Goal: Task Accomplishment & Management: Use online tool/utility

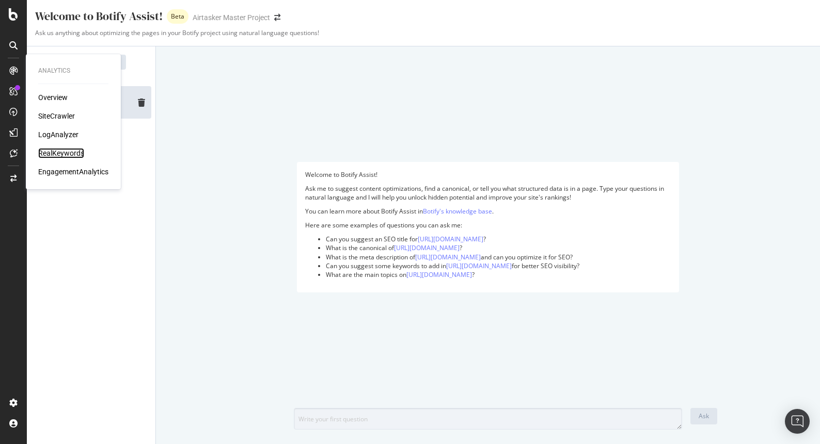
click at [57, 155] on div "RealKeywords" at bounding box center [61, 153] width 46 height 10
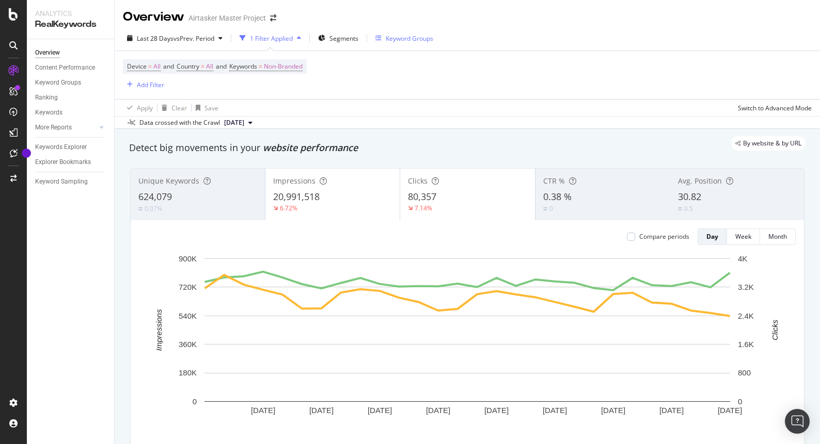
click at [402, 36] on div "Keyword Groups" at bounding box center [409, 38] width 47 height 9
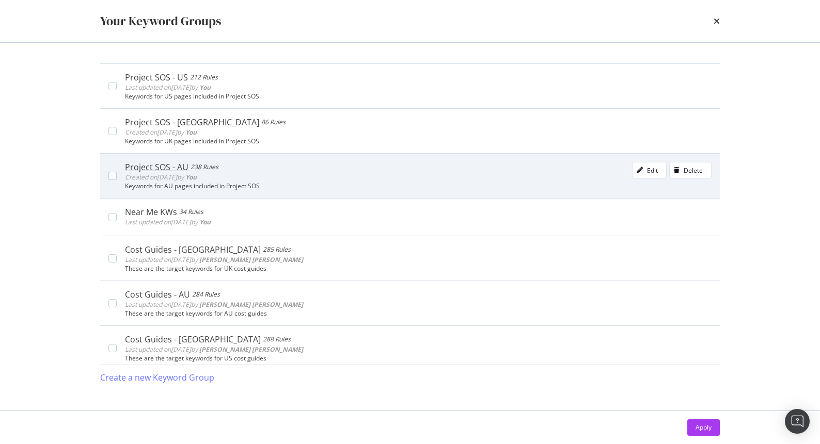
click at [156, 164] on div "Project SOS - AU" at bounding box center [156, 167] width 63 height 10
click at [110, 174] on icon "modal" at bounding box center [112, 175] width 5 height 5
click at [650, 168] on div "Edit" at bounding box center [652, 170] width 11 height 9
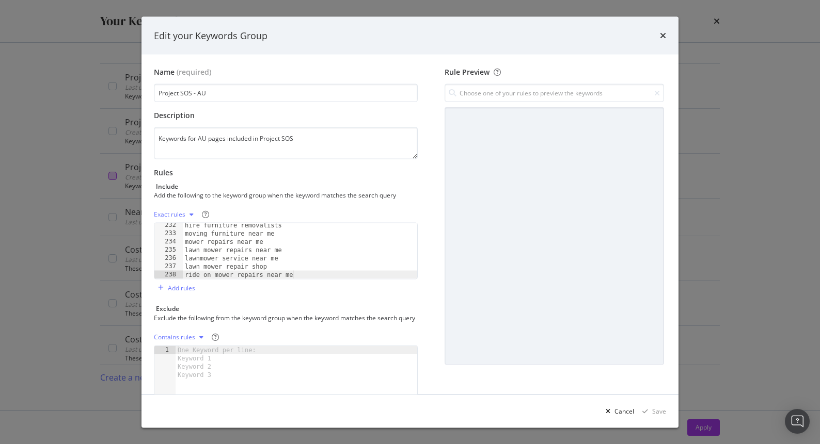
scroll to position [1910, 0]
type textarea "ride on mower repairs near me"
click at [313, 274] on div "hire furniture removalists moving furniture near me mower repairs near me lawn …" at bounding box center [300, 257] width 234 height 72
paste textarea "laundry service""
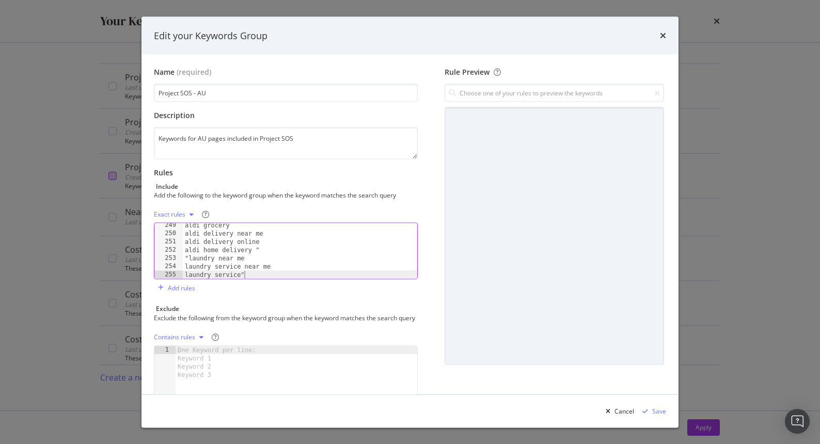
scroll to position [2050, 0]
click at [188, 258] on div "aldi grocery aldi delivery near me aldi delivery online aldi home delivery " "l…" at bounding box center [300, 257] width 234 height 72
click at [184, 240] on div "cheap furniture delivery" " aldi grocery aldi delivery near me aldi delivery on…" at bounding box center [300, 258] width 234 height 72
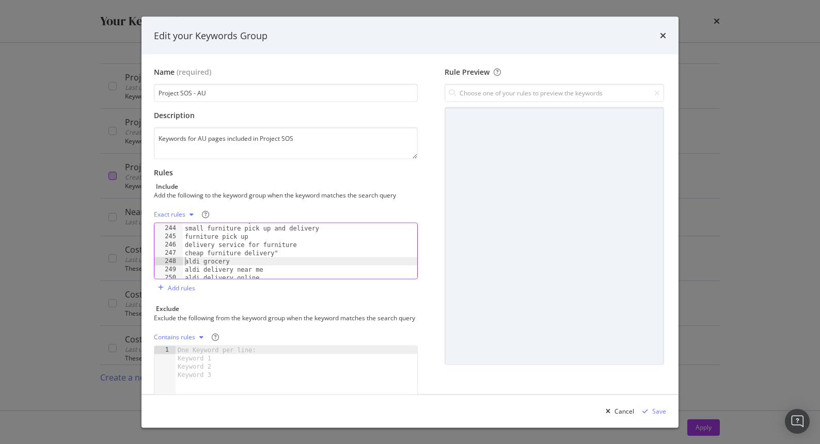
click at [295, 252] on div "furniture delivery near me small furniture pick up and delivery furniture pick …" at bounding box center [300, 252] width 234 height 72
click at [188, 235] on div "window cleaner near me" "furniture delivery furniture delivery near me small fu…" at bounding box center [300, 259] width 234 height 72
click at [285, 253] on div "lawn mower repair shop ride on mower repairs near me "window cleaners near me w…" at bounding box center [300, 253] width 234 height 72
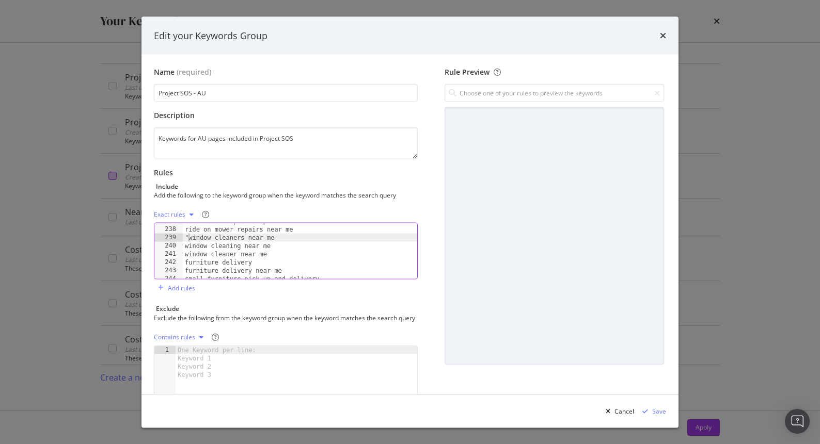
click at [188, 236] on div "lawn mower repair shop ride on mower repairs near me "window cleaners near me w…" at bounding box center [300, 253] width 234 height 72
type textarea "window cleaners near me"
click at [659, 415] on div "Save" at bounding box center [659, 411] width 14 height 9
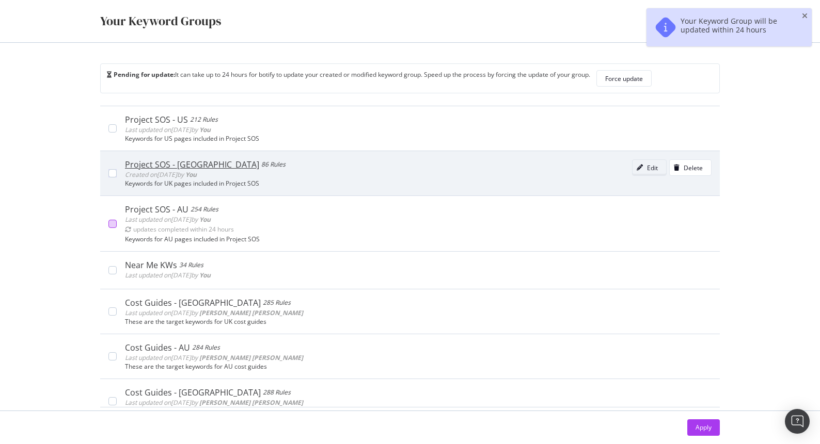
click at [638, 166] on icon "modal" at bounding box center [639, 168] width 6 height 6
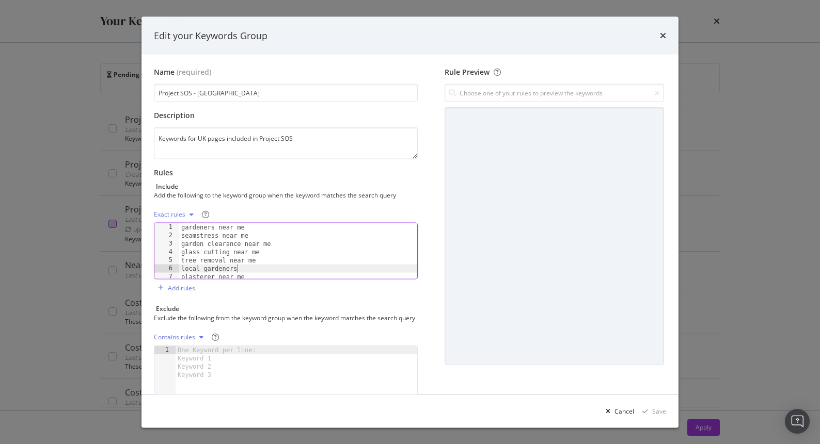
click at [263, 272] on div "gardeners near me seamstress near me garden clearance near me glass cutting nea…" at bounding box center [298, 259] width 238 height 72
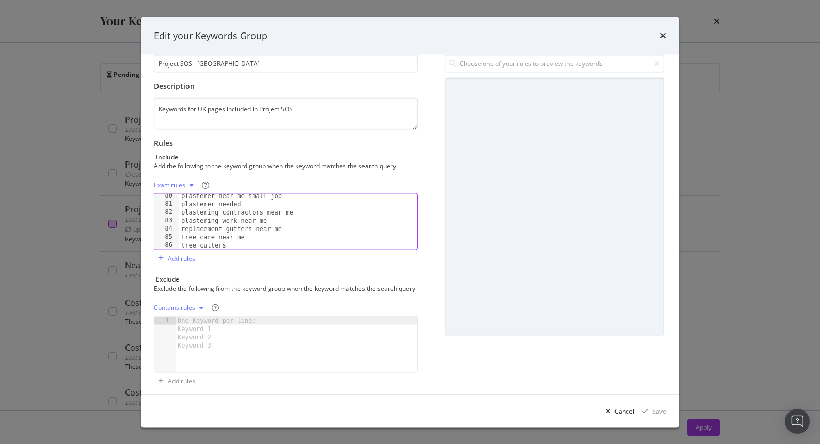
scroll to position [37, 0]
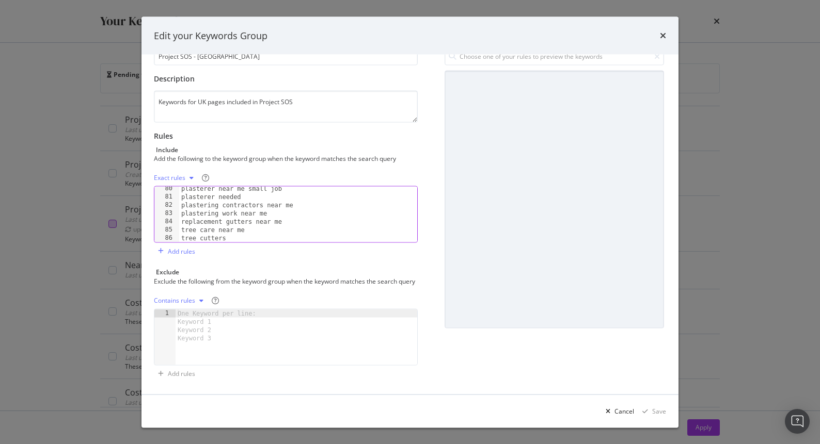
click at [240, 240] on div "plasterer near me small job plasterer needed plastering contractors near me pla…" at bounding box center [298, 221] width 238 height 72
type textarea "tree cutters"
paste textarea "bathroom remodelling near me""
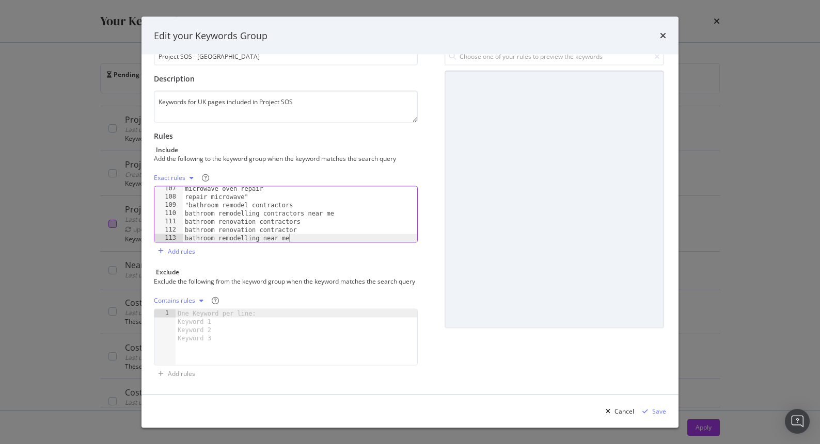
click at [187, 203] on div "microwave oven repair repair microwave" "bathroom remodel contractors bathroom …" at bounding box center [300, 221] width 234 height 72
click at [248, 198] on div "microwave oven repair repair microwave" bathroom remodel contractors bathroom r…" at bounding box center [300, 221] width 234 height 72
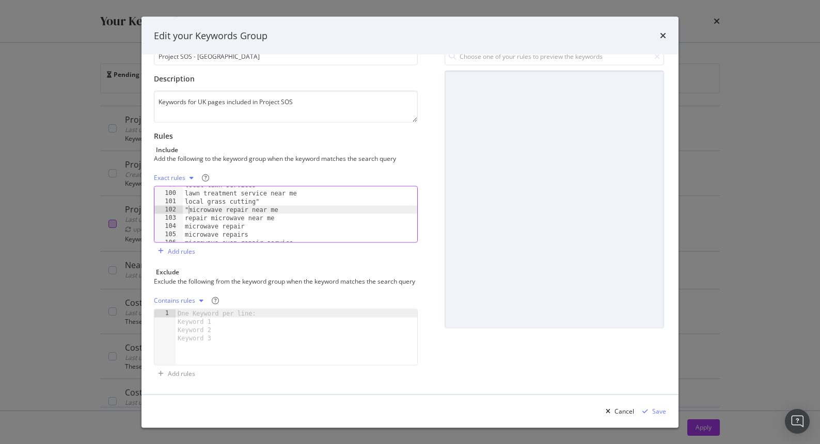
click at [187, 209] on div "local lawn services lawn treatment service near me local grass cutting" "microw…" at bounding box center [300, 217] width 234 height 72
click at [279, 218] on div "lawn maintenance services near me lawn specialist near me local lawn services l…" at bounding box center [300, 222] width 234 height 72
click at [270, 224] on div "lawn maintenance services near me lawn specialist near me local lawn services l…" at bounding box center [300, 222] width 234 height 72
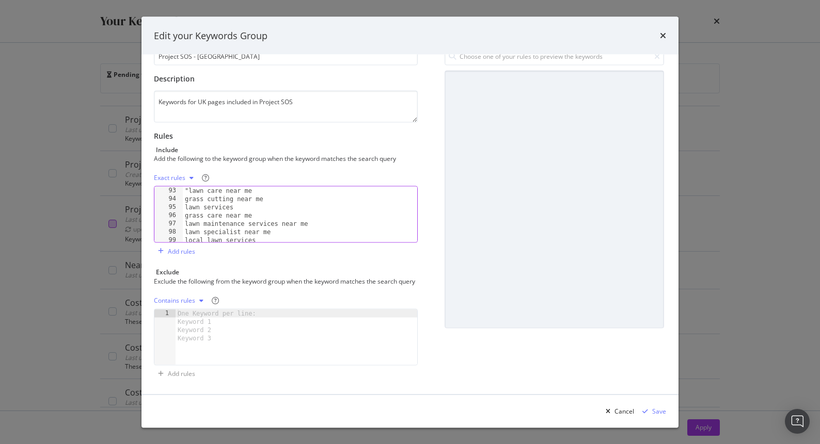
click at [188, 191] on div ""lawn care near me grass cutting near me lawn services grass care near me lawn …" at bounding box center [300, 223] width 234 height 72
click at [296, 201] on div "car oil change service mobile oil and filter change" lawn care near me grass cu…" at bounding box center [300, 223] width 234 height 72
click at [189, 228] on div "plastering contractors near me plastering work near me replacement gutters near…" at bounding box center [300, 221] width 234 height 72
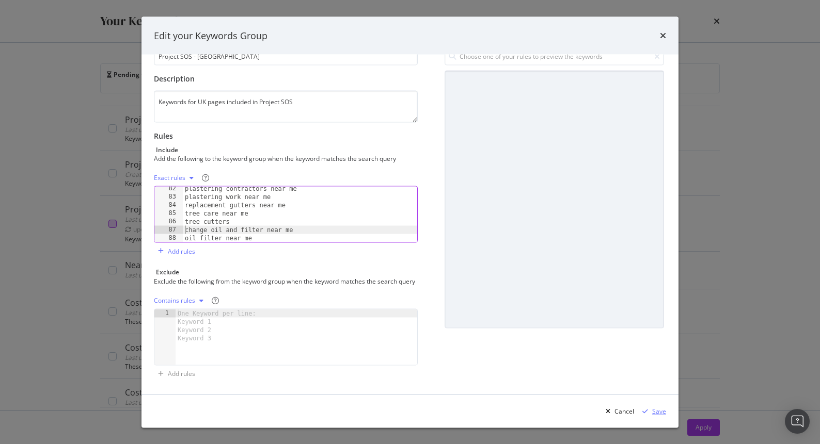
type textarea "change oil and filter near me"
click at [656, 412] on div "Save" at bounding box center [659, 411] width 14 height 9
